Goal: Information Seeking & Learning: Learn about a topic

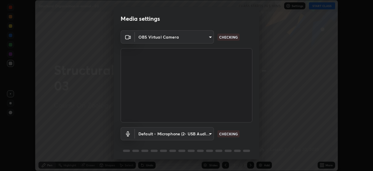
scroll to position [21, 0]
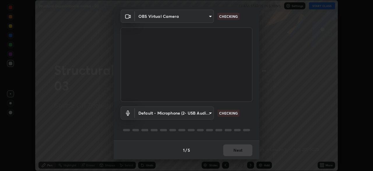
click at [205, 113] on body "Erase all Structural Organisation in animal - 03 CLASS STARTS IN 5 MINS Setting…" at bounding box center [186, 85] width 373 height 171
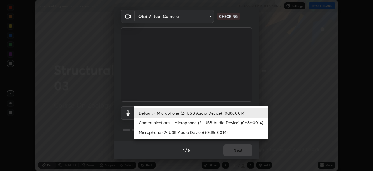
click at [218, 97] on div at bounding box center [186, 85] width 373 height 171
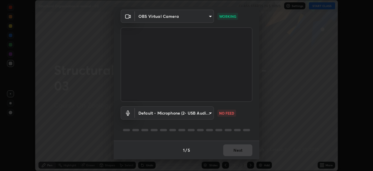
click at [241, 148] on div "1 / 5 Next" at bounding box center [187, 149] width 146 height 19
click at [204, 119] on body "Erase all Structural Organisation in animal - 03 CLASS STARTS IN 5 MINS Setting…" at bounding box center [186, 85] width 373 height 171
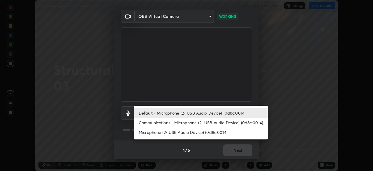
click at [201, 125] on li "Communications - Microphone (2- USB Audio Device) (0d8c:0014)" at bounding box center [201, 123] width 134 height 10
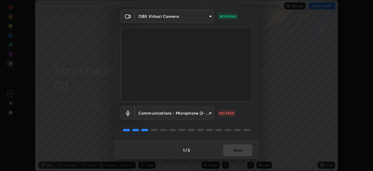
click at [196, 117] on body "Erase all Structural Organisation in animal - 03 CLASS STARTS IN 5 MINS Setting…" at bounding box center [186, 85] width 373 height 171
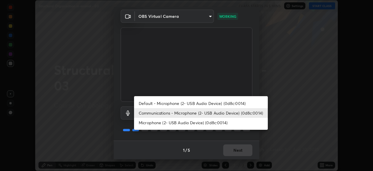
click at [202, 102] on li "Default - Microphone (2- USB Audio Device) (0d8c:0014)" at bounding box center [201, 103] width 134 height 10
type input "default"
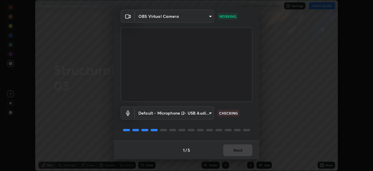
click at [221, 139] on div "Default - Microphone (2- USB Audio Device) (0d8c:0014) default CHECKING" at bounding box center [187, 120] width 132 height 39
click at [243, 149] on div "1 / 5 Next" at bounding box center [187, 149] width 146 height 19
click at [243, 153] on div "1 / 5 Next" at bounding box center [187, 149] width 146 height 19
click at [244, 151] on div "1 / 5 Next" at bounding box center [187, 149] width 146 height 19
click at [245, 155] on div "1 / 5 Next" at bounding box center [187, 149] width 146 height 19
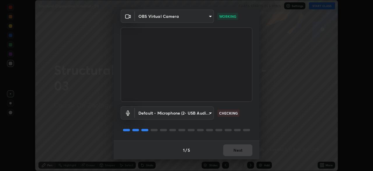
click at [245, 152] on div "1 / 5 Next" at bounding box center [187, 149] width 146 height 19
click at [247, 156] on div "1 / 5 Next" at bounding box center [187, 149] width 146 height 19
click at [246, 151] on div "1 / 5 Next" at bounding box center [187, 149] width 146 height 19
click at [248, 154] on button "Next" at bounding box center [237, 150] width 29 height 12
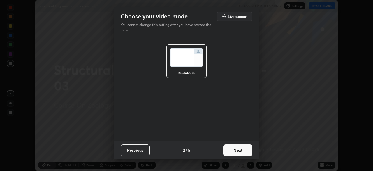
scroll to position [0, 0]
click at [248, 151] on button "Next" at bounding box center [237, 150] width 29 height 12
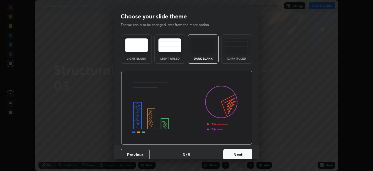
click at [250, 155] on button "Next" at bounding box center [237, 154] width 29 height 12
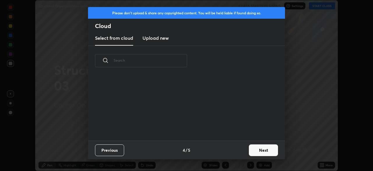
click at [249, 151] on button "Next" at bounding box center [263, 150] width 29 height 12
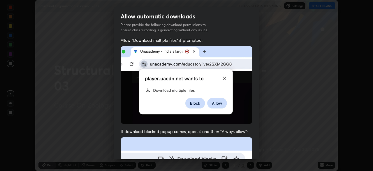
click at [255, 154] on div "Allow "Download multiple files" if prompted: If download blocked popup comes, o…" at bounding box center [187, 160] width 146 height 246
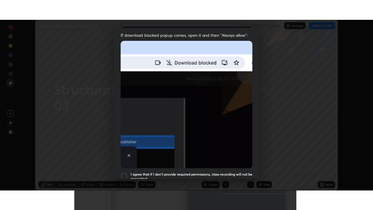
scroll to position [140, 0]
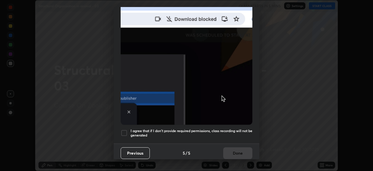
click at [236, 128] on h5 "I agree that if I don't provide required permissions, class recording will not …" at bounding box center [192, 132] width 122 height 9
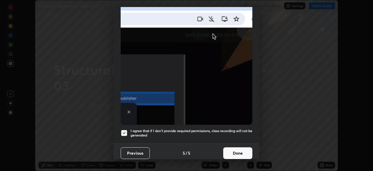
click at [242, 150] on button "Done" at bounding box center [237, 153] width 29 height 12
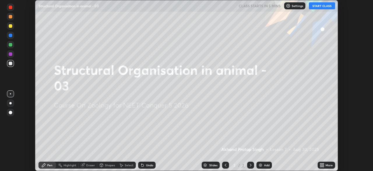
click at [323, 166] on icon at bounding box center [322, 165] width 1 height 1
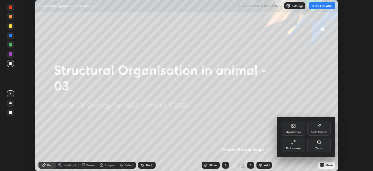
click at [291, 149] on div "Full screen" at bounding box center [293, 148] width 15 height 3
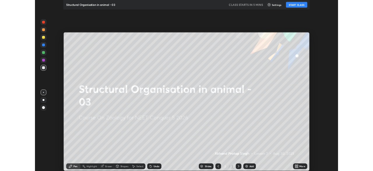
scroll to position [210, 373]
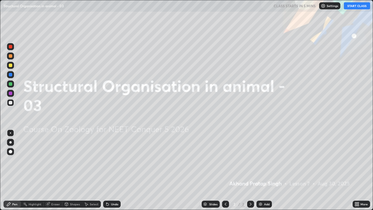
click at [349, 7] on button "START CLASS" at bounding box center [357, 5] width 26 height 7
click at [267, 5] on div "LIVE Structural Organisation in animal - 03" at bounding box center [139, 6] width 272 height 12
click at [358, 170] on icon at bounding box center [357, 202] width 1 height 1
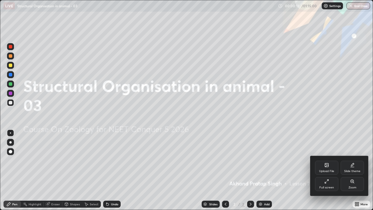
click at [338, 170] on div "Full screen" at bounding box center [326, 184] width 23 height 14
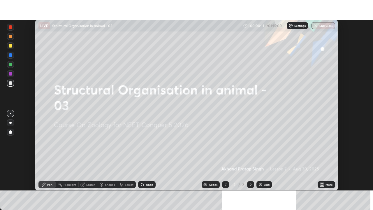
scroll to position [28987, 28785]
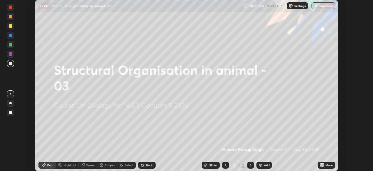
click at [326, 166] on div "More" at bounding box center [329, 164] width 7 height 3
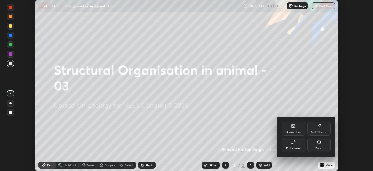
click at [295, 145] on div "Full screen" at bounding box center [293, 145] width 23 height 14
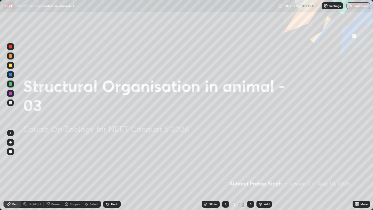
scroll to position [210, 373]
click at [354, 170] on div "More" at bounding box center [361, 204] width 17 height 7
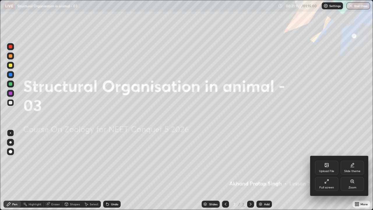
click at [328, 166] on icon at bounding box center [326, 164] width 3 height 3
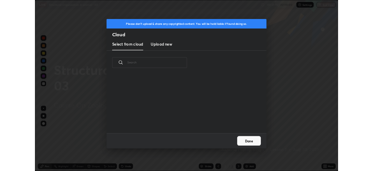
scroll to position [2, 3]
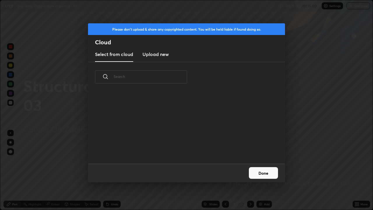
click at [160, 56] on h3 "Upload new" at bounding box center [156, 54] width 26 height 7
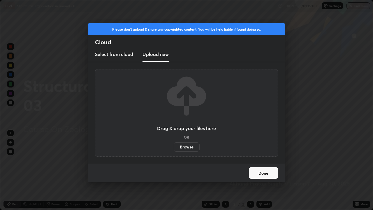
click at [189, 150] on label "Browse" at bounding box center [187, 146] width 26 height 9
click at [174, 150] on input "Browse" at bounding box center [174, 146] width 0 height 9
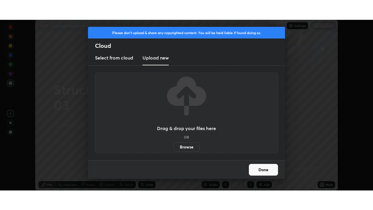
scroll to position [28987, 28785]
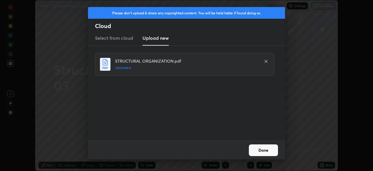
click at [267, 150] on button "Done" at bounding box center [263, 150] width 29 height 12
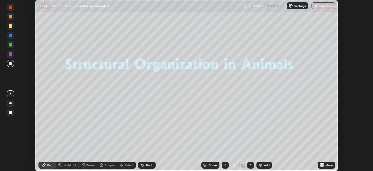
click at [323, 165] on icon at bounding box center [322, 164] width 5 height 5
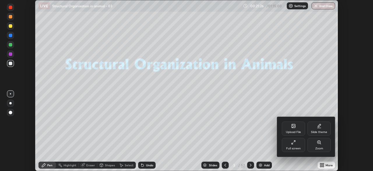
click at [298, 147] on div "Full screen" at bounding box center [293, 148] width 15 height 3
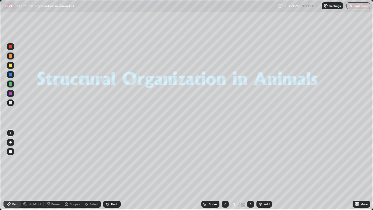
scroll to position [210, 373]
click at [214, 170] on div "Slides" at bounding box center [213, 204] width 8 height 3
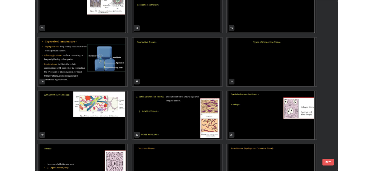
scroll to position [274, 0]
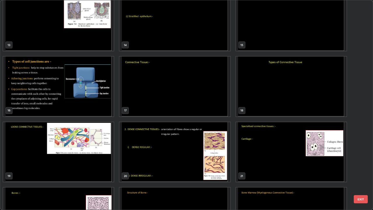
click at [197, 100] on img "grid" at bounding box center [175, 87] width 111 height 60
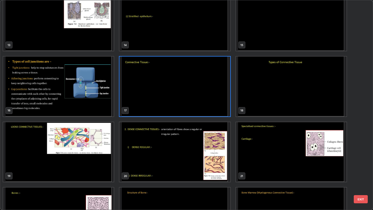
click at [197, 100] on img "grid" at bounding box center [175, 87] width 111 height 60
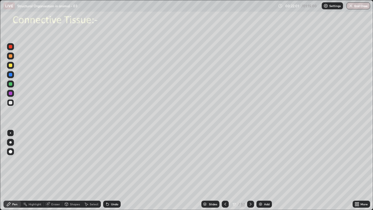
click at [254, 170] on div at bounding box center [250, 204] width 7 height 7
click at [250, 170] on icon at bounding box center [251, 204] width 2 height 3
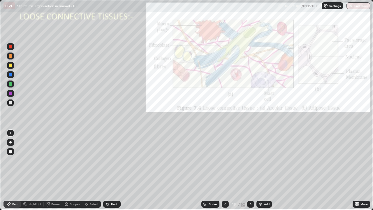
click at [10, 77] on div at bounding box center [10, 74] width 7 height 7
click at [107, 170] on icon at bounding box center [107, 204] width 2 height 2
click at [355, 170] on icon at bounding box center [355, 202] width 1 height 1
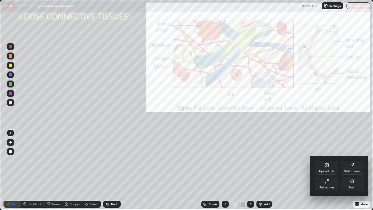
click at [326, 170] on div "Full screen" at bounding box center [327, 187] width 15 height 3
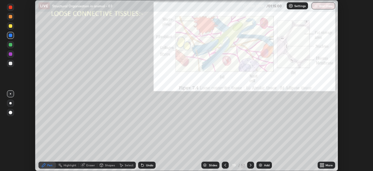
scroll to position [28987, 28785]
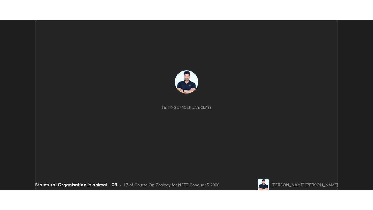
scroll to position [171, 373]
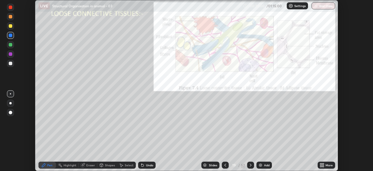
click at [321, 164] on icon at bounding box center [320, 163] width 1 height 1
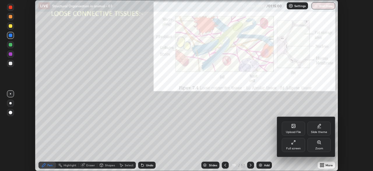
click at [294, 148] on div "Full screen" at bounding box center [293, 148] width 15 height 3
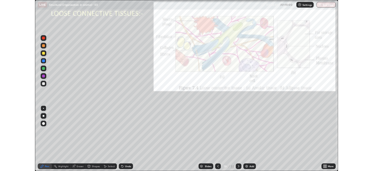
scroll to position [210, 373]
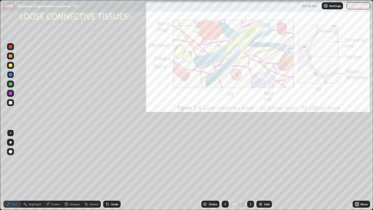
click at [10, 104] on div at bounding box center [10, 102] width 3 height 3
click at [11, 67] on div at bounding box center [10, 65] width 3 height 3
click at [10, 104] on div at bounding box center [10, 102] width 3 height 3
click at [106, 170] on icon at bounding box center [106, 203] width 1 height 1
click at [10, 66] on div at bounding box center [10, 65] width 3 height 3
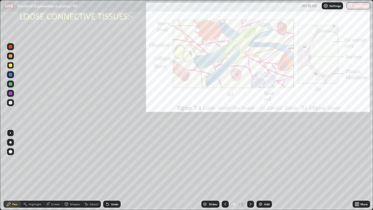
click at [106, 170] on icon at bounding box center [106, 203] width 1 height 1
click at [12, 104] on div at bounding box center [10, 102] width 3 height 3
click at [10, 66] on div at bounding box center [10, 65] width 3 height 3
click at [12, 104] on div at bounding box center [10, 102] width 3 height 3
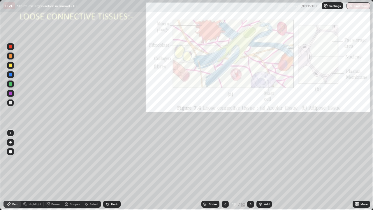
click at [10, 94] on div at bounding box center [10, 93] width 3 height 3
click at [156, 170] on div "Slides 19 / 52 Add" at bounding box center [237, 204] width 232 height 12
click at [11, 85] on div at bounding box center [10, 83] width 3 height 3
click at [116, 170] on div "Undo" at bounding box center [114, 204] width 7 height 3
click at [115, 170] on div "Undo" at bounding box center [114, 204] width 7 height 3
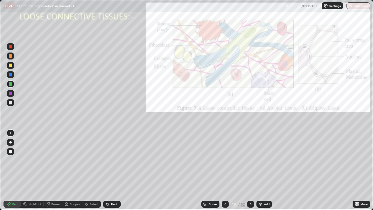
click at [249, 170] on div at bounding box center [250, 204] width 7 height 12
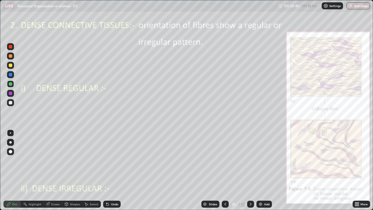
click at [225, 170] on icon at bounding box center [225, 204] width 5 height 5
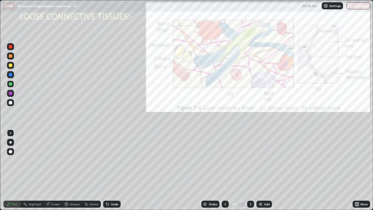
click at [249, 170] on div at bounding box center [250, 204] width 7 height 12
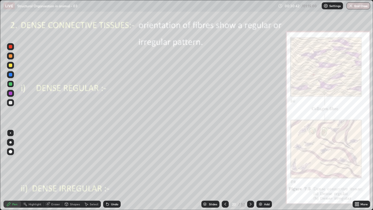
click at [226, 170] on icon at bounding box center [225, 204] width 5 height 5
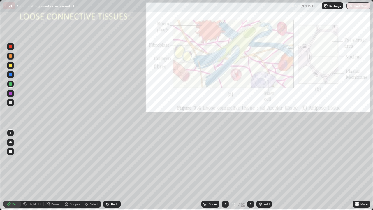
click at [56, 170] on div "Eraser" at bounding box center [55, 204] width 9 height 3
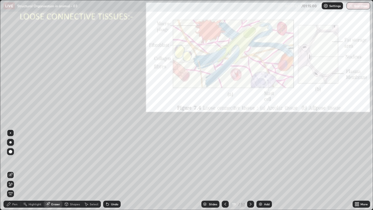
click at [17, 170] on div "Pen" at bounding box center [11, 204] width 17 height 7
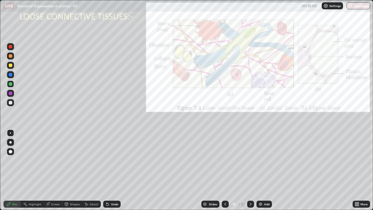
click at [10, 76] on div at bounding box center [10, 74] width 3 height 3
click at [259, 170] on img at bounding box center [260, 204] width 5 height 5
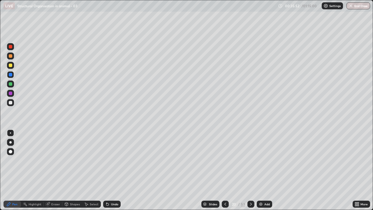
click at [11, 103] on div at bounding box center [10, 102] width 3 height 3
click at [113, 170] on div "Undo" at bounding box center [111, 204] width 17 height 7
click at [111, 170] on div "Undo" at bounding box center [111, 204] width 17 height 7
click at [112, 170] on div "Undo" at bounding box center [114, 204] width 7 height 3
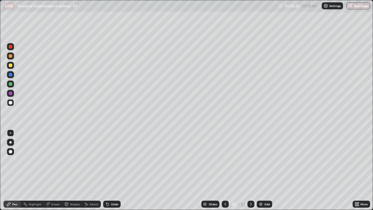
click at [113, 170] on div "Undo" at bounding box center [111, 204] width 17 height 7
click at [114, 170] on div "Undo" at bounding box center [111, 204] width 17 height 7
click at [114, 170] on div "Undo" at bounding box center [114, 204] width 7 height 3
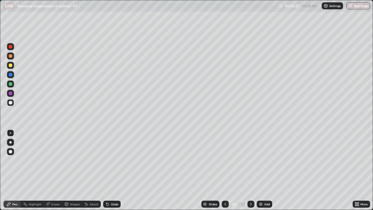
click at [115, 170] on div "Undo" at bounding box center [111, 204] width 17 height 7
click at [114, 170] on div "Undo" at bounding box center [111, 204] width 17 height 7
click at [357, 170] on icon at bounding box center [357, 202] width 1 height 1
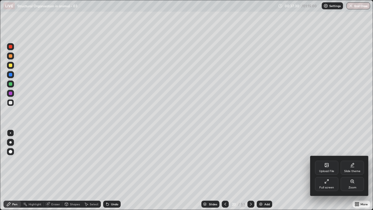
click at [328, 170] on div "Full screen" at bounding box center [327, 187] width 15 height 3
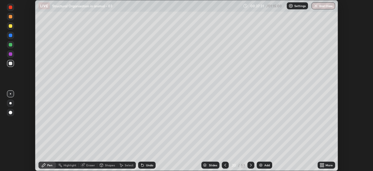
scroll to position [28987, 28785]
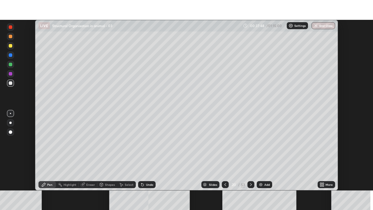
scroll to position [171, 373]
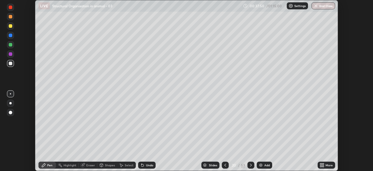
click at [321, 164] on icon at bounding box center [320, 163] width 1 height 1
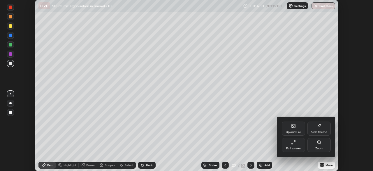
click at [298, 147] on div "Full screen" at bounding box center [293, 148] width 15 height 3
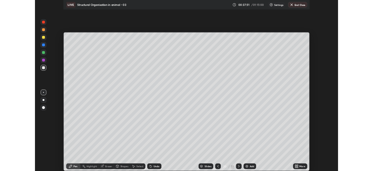
scroll to position [210, 373]
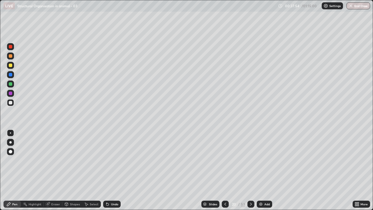
click at [250, 170] on icon at bounding box center [251, 204] width 5 height 5
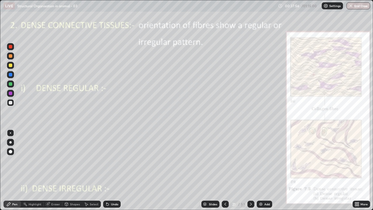
click at [225, 170] on icon at bounding box center [225, 204] width 5 height 5
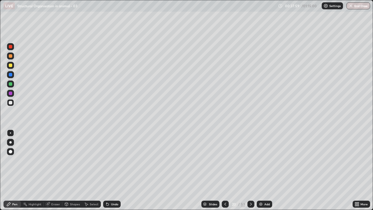
click at [11, 47] on div at bounding box center [10, 46] width 3 height 3
click at [10, 142] on div at bounding box center [10, 142] width 2 height 2
click at [11, 104] on div at bounding box center [10, 102] width 3 height 3
click at [10, 133] on div at bounding box center [10, 132] width 1 height 1
click at [12, 152] on div at bounding box center [10, 151] width 3 height 3
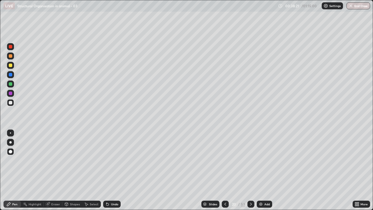
click at [11, 75] on div at bounding box center [10, 74] width 3 height 3
click at [14, 134] on div at bounding box center [10, 132] width 7 height 7
click at [11, 103] on div at bounding box center [10, 102] width 3 height 3
click at [12, 104] on div at bounding box center [10, 102] width 3 height 3
click at [12, 49] on div at bounding box center [10, 46] width 7 height 7
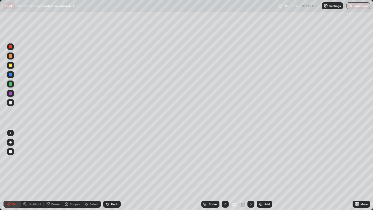
click at [11, 104] on div at bounding box center [10, 102] width 3 height 3
click at [13, 92] on div at bounding box center [10, 93] width 7 height 7
click at [10, 133] on div at bounding box center [10, 132] width 1 height 1
click at [13, 66] on div at bounding box center [10, 65] width 7 height 7
click at [11, 104] on div at bounding box center [10, 102] width 3 height 3
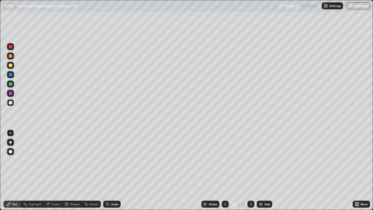
click at [109, 170] on div "Undo" at bounding box center [111, 204] width 17 height 7
click at [10, 84] on div at bounding box center [10, 83] width 3 height 3
click at [11, 103] on div at bounding box center [10, 102] width 3 height 3
click at [11, 77] on div at bounding box center [10, 74] width 7 height 7
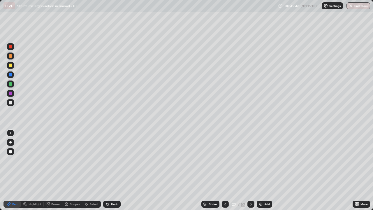
click at [11, 104] on div at bounding box center [10, 102] width 3 height 3
click at [11, 66] on div at bounding box center [10, 65] width 3 height 3
click at [10, 104] on div at bounding box center [10, 102] width 3 height 3
click at [12, 85] on div at bounding box center [10, 83] width 3 height 3
click at [10, 95] on div at bounding box center [10, 93] width 7 height 7
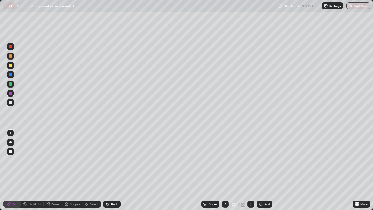
click at [12, 87] on div at bounding box center [10, 83] width 7 height 7
click at [12, 94] on div at bounding box center [10, 93] width 3 height 3
click at [112, 170] on div "Undo" at bounding box center [111, 204] width 17 height 7
click at [12, 66] on div at bounding box center [10, 65] width 3 height 3
click at [10, 76] on div at bounding box center [10, 74] width 3 height 3
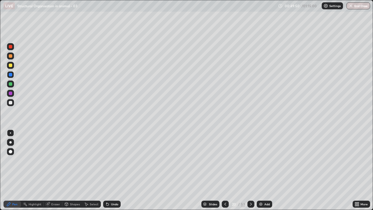
click at [159, 170] on div "Slides 20 / 53 Add" at bounding box center [237, 204] width 232 height 12
click at [167, 170] on div "Slides 20 / 53 Add" at bounding box center [237, 204] width 232 height 12
click at [168, 170] on div "Slides 20 / 53 Add" at bounding box center [237, 204] width 232 height 12
click at [174, 170] on div "Slides 20 / 53 Add" at bounding box center [237, 204] width 232 height 12
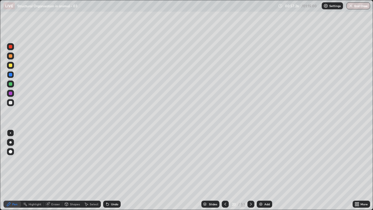
click at [250, 170] on icon at bounding box center [251, 204] width 5 height 5
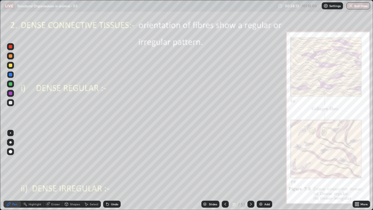
click at [10, 94] on div at bounding box center [10, 93] width 3 height 3
click at [10, 103] on div at bounding box center [10, 102] width 3 height 3
click at [10, 76] on div at bounding box center [10, 74] width 3 height 3
click at [11, 85] on div at bounding box center [10, 83] width 3 height 3
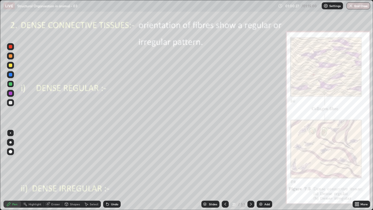
click at [10, 103] on div at bounding box center [10, 102] width 3 height 3
click at [10, 56] on div at bounding box center [10, 55] width 3 height 3
click at [11, 104] on div at bounding box center [10, 102] width 3 height 3
click at [12, 103] on div at bounding box center [10, 102] width 3 height 3
click at [10, 75] on div at bounding box center [10, 74] width 3 height 3
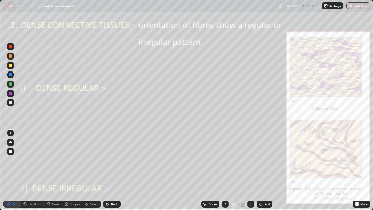
click at [11, 49] on div at bounding box center [10, 46] width 7 height 7
click at [10, 133] on div at bounding box center [10, 132] width 1 height 1
click at [12, 85] on div at bounding box center [10, 83] width 3 height 3
click at [10, 56] on div at bounding box center [10, 55] width 3 height 3
click at [10, 75] on div at bounding box center [10, 74] width 3 height 3
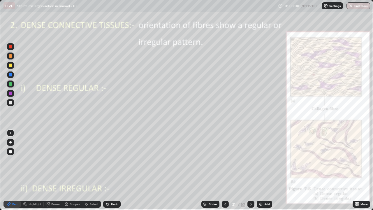
click at [10, 93] on div at bounding box center [10, 93] width 3 height 3
click at [11, 104] on div at bounding box center [10, 102] width 3 height 3
click at [13, 103] on div at bounding box center [10, 102] width 7 height 7
click at [261, 170] on img at bounding box center [261, 204] width 5 height 5
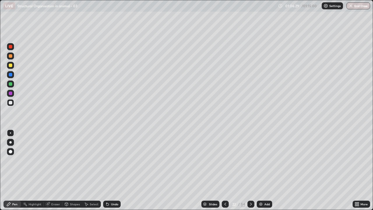
click at [11, 75] on div at bounding box center [10, 74] width 3 height 3
click at [250, 170] on icon at bounding box center [251, 204] width 5 height 5
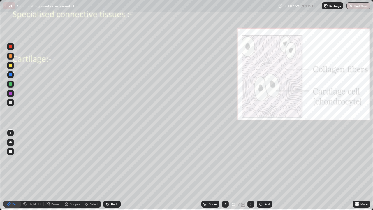
click at [11, 103] on div at bounding box center [10, 102] width 3 height 3
click at [11, 57] on div at bounding box center [10, 55] width 3 height 3
click at [107, 170] on icon at bounding box center [107, 204] width 2 height 2
click at [107, 170] on icon at bounding box center [107, 204] width 5 height 5
click at [11, 94] on div at bounding box center [10, 93] width 3 height 3
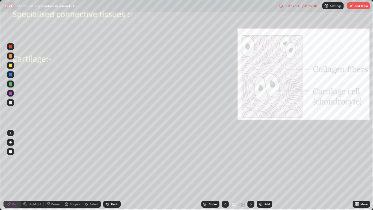
click at [11, 103] on div at bounding box center [10, 102] width 3 height 3
click at [11, 76] on div at bounding box center [10, 74] width 3 height 3
click at [11, 85] on div at bounding box center [10, 83] width 3 height 3
click at [10, 103] on div at bounding box center [10, 102] width 3 height 3
click at [11, 47] on div at bounding box center [10, 46] width 3 height 3
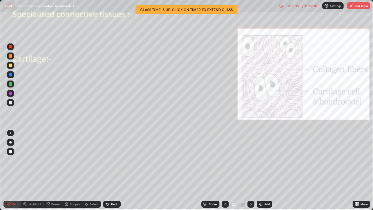
click at [12, 152] on div at bounding box center [10, 151] width 7 height 7
click at [11, 47] on div at bounding box center [10, 46] width 3 height 3
click at [12, 83] on div at bounding box center [10, 83] width 3 height 3
click at [13, 141] on div at bounding box center [10, 142] width 7 height 7
click at [10, 77] on div at bounding box center [10, 74] width 7 height 7
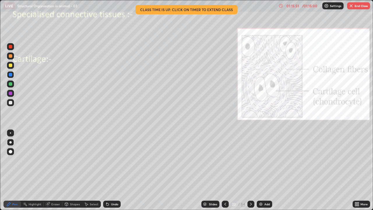
click at [13, 132] on div at bounding box center [10, 132] width 7 height 7
click at [11, 103] on div at bounding box center [10, 102] width 3 height 3
click at [13, 95] on div at bounding box center [10, 93] width 7 height 7
click at [11, 104] on div at bounding box center [10, 102] width 3 height 3
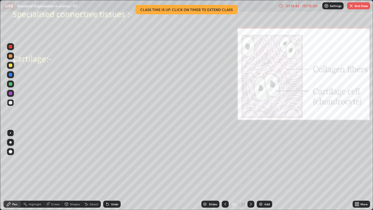
click at [12, 85] on div at bounding box center [10, 83] width 3 height 3
click at [12, 103] on div at bounding box center [10, 102] width 3 height 3
click at [13, 104] on div at bounding box center [10, 102] width 7 height 7
click at [11, 150] on div at bounding box center [10, 151] width 3 height 3
click at [10, 66] on div at bounding box center [10, 65] width 3 height 3
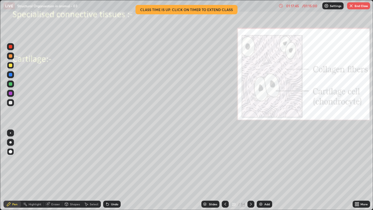
click at [11, 102] on div at bounding box center [10, 102] width 3 height 3
click at [10, 133] on div at bounding box center [10, 132] width 1 height 1
click at [10, 48] on div at bounding box center [10, 46] width 3 height 3
click at [11, 94] on div at bounding box center [10, 93] width 3 height 3
click at [11, 104] on div at bounding box center [10, 102] width 3 height 3
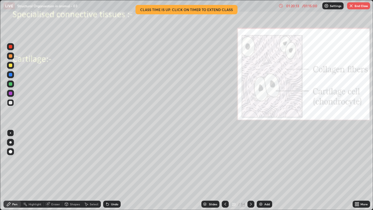
click at [108, 170] on icon at bounding box center [107, 204] width 2 height 2
click at [108, 170] on icon at bounding box center [107, 204] width 5 height 5
click at [355, 170] on icon at bounding box center [355, 202] width 1 height 1
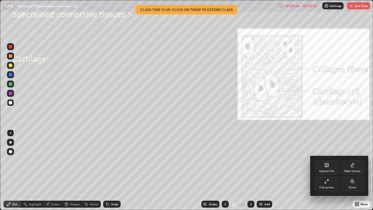
click at [328, 170] on icon at bounding box center [327, 181] width 5 height 5
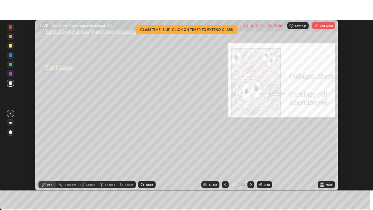
scroll to position [28987, 28785]
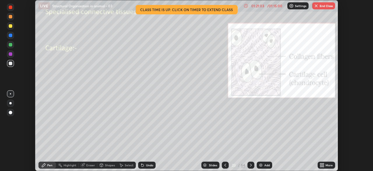
click at [323, 165] on icon at bounding box center [322, 165] width 1 height 1
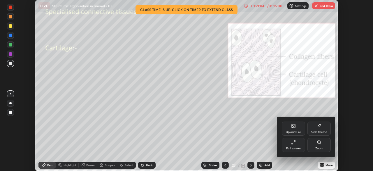
click at [299, 147] on div "Full screen" at bounding box center [293, 148] width 15 height 3
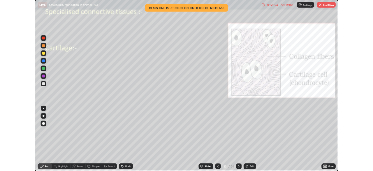
scroll to position [210, 373]
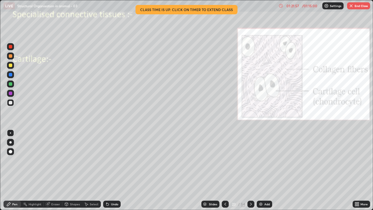
click at [11, 170] on div "Pen" at bounding box center [11, 204] width 17 height 7
click at [107, 170] on icon at bounding box center [107, 204] width 2 height 2
click at [108, 170] on icon at bounding box center [107, 204] width 2 height 2
click at [108, 170] on icon at bounding box center [107, 204] width 5 height 5
click at [358, 170] on icon at bounding box center [357, 204] width 5 height 5
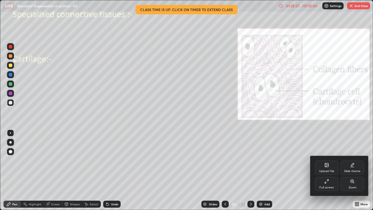
click at [328, 170] on div "Full screen" at bounding box center [327, 187] width 15 height 3
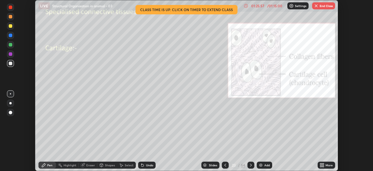
scroll to position [28987, 28785]
click at [147, 165] on div "Undo" at bounding box center [149, 164] width 7 height 3
click at [148, 165] on div "Undo" at bounding box center [149, 164] width 7 height 3
click at [152, 166] on div "Undo" at bounding box center [149, 164] width 7 height 3
click at [152, 164] on div "Undo" at bounding box center [149, 164] width 7 height 3
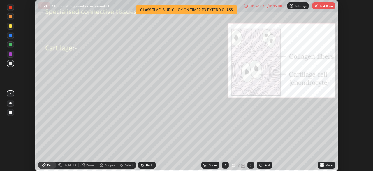
click at [149, 164] on div "Undo" at bounding box center [149, 164] width 7 height 3
click at [150, 165] on div "Undo" at bounding box center [149, 164] width 7 height 3
click at [151, 165] on div "Undo" at bounding box center [149, 164] width 7 height 3
click at [294, 6] on div "Settings" at bounding box center [297, 5] width 21 height 7
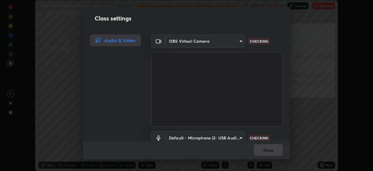
scroll to position [27, 0]
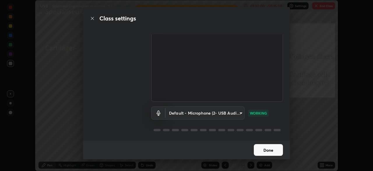
click at [264, 150] on button "Done" at bounding box center [268, 150] width 29 height 12
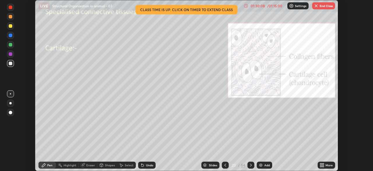
click at [150, 165] on div "Undo" at bounding box center [149, 164] width 7 height 3
click at [152, 165] on div "Undo" at bounding box center [149, 164] width 7 height 3
click at [150, 165] on div "Undo" at bounding box center [149, 164] width 7 height 3
click at [292, 6] on img at bounding box center [291, 5] width 5 height 5
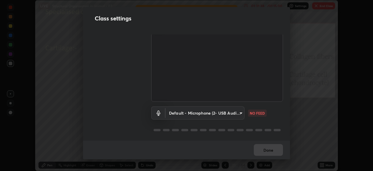
click at [228, 113] on body "Erase all LIVE Structural Organisation in animal - 03 01:31:38 / 01:15:00 Setti…" at bounding box center [186, 85] width 373 height 171
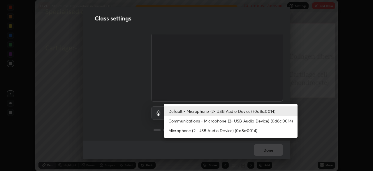
click at [207, 113] on li "Default - Microphone (2- USB Audio Device) (0d8c:0014)" at bounding box center [231, 111] width 134 height 10
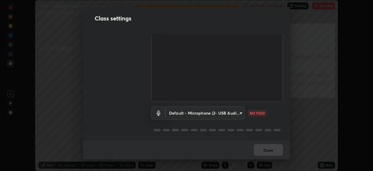
click at [219, 116] on body "Erase all LIVE Structural Organisation in animal - 03 01:31:40 / 01:15:00 Setti…" at bounding box center [186, 85] width 373 height 171
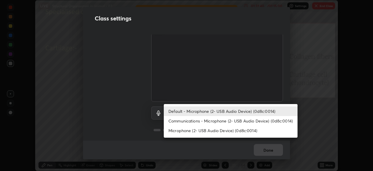
click at [215, 122] on li "Communications - Microphone (2- USB Audio Device) (0d8c:0014)" at bounding box center [231, 121] width 134 height 10
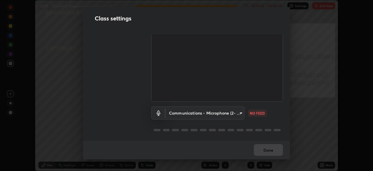
click at [220, 113] on body "Erase all LIVE Structural Organisation in animal - 03 01:31:41 / 01:15:00 Setti…" at bounding box center [186, 85] width 373 height 171
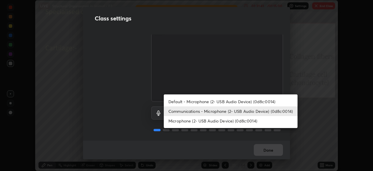
click at [225, 102] on li "Default - Microphone (2- USB Audio Device) (0d8c:0014)" at bounding box center [231, 102] width 134 height 10
type input "default"
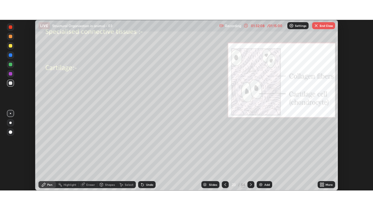
scroll to position [171, 373]
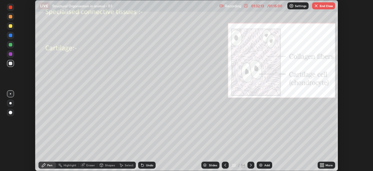
click at [150, 164] on div "Undo" at bounding box center [149, 164] width 7 height 3
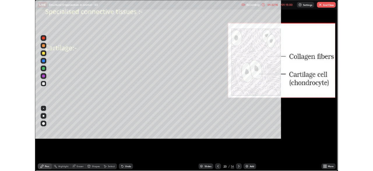
scroll to position [210, 373]
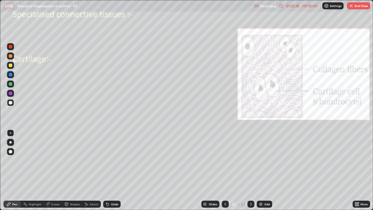
click at [116, 170] on div "Undo" at bounding box center [114, 204] width 7 height 3
click at [355, 170] on icon at bounding box center [355, 204] width 1 height 1
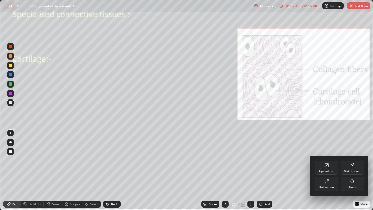
click at [323, 170] on div "Full screen" at bounding box center [326, 184] width 23 height 14
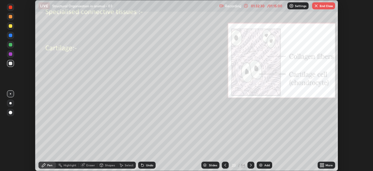
scroll to position [28987, 28785]
click at [320, 7] on button "End Class" at bounding box center [323, 5] width 23 height 7
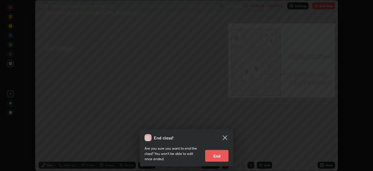
click at [217, 156] on button "End" at bounding box center [216, 156] width 23 height 12
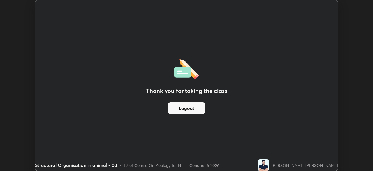
click at [197, 108] on button "Logout" at bounding box center [186, 108] width 37 height 12
click at [196, 111] on button "Logout" at bounding box center [186, 108] width 37 height 12
